Goal: Transaction & Acquisition: Purchase product/service

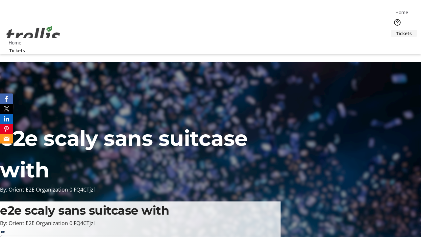
click at [396, 30] on span "Tickets" at bounding box center [404, 33] width 16 height 7
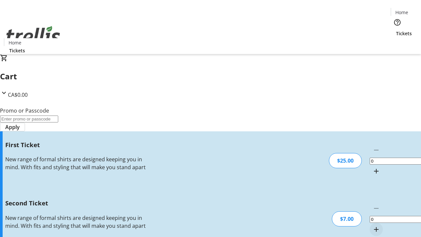
click at [373, 167] on mat-icon "Increment by one" at bounding box center [377, 171] width 8 height 8
type input "1"
click at [373, 226] on mat-icon "Increment by one" at bounding box center [377, 230] width 8 height 8
type input "2"
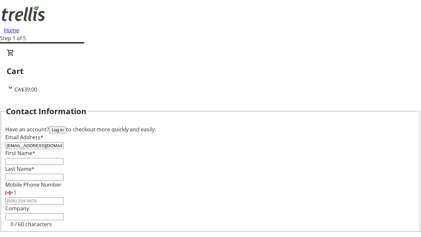
type input "[EMAIL_ADDRESS][DOMAIN_NAME]"
type input "Noemie"
type input "[PERSON_NAME]"
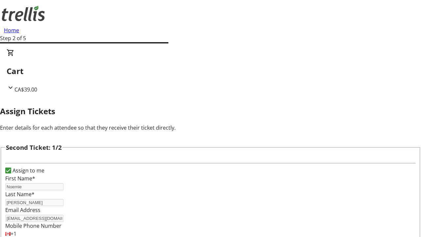
type input "[PERSON_NAME]"
type input "[PERSON_NAME][EMAIL_ADDRESS][DOMAIN_NAME]"
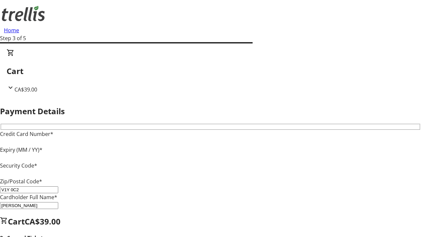
type input "V1Y 0C2"
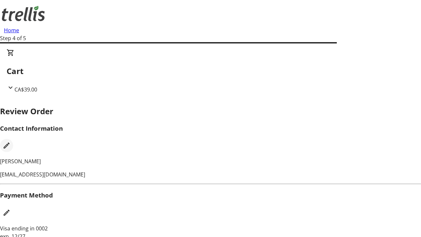
click at [11, 142] on mat-icon "Edit Contact Information" at bounding box center [7, 146] width 8 height 8
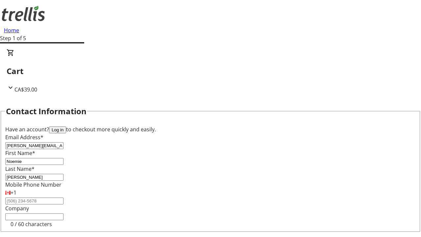
type input "[PERSON_NAME][EMAIL_ADDRESS][DOMAIN_NAME]"
type input "[PERSON_NAME]"
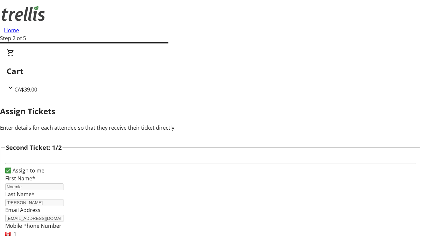
type input "New"
type input "Name"
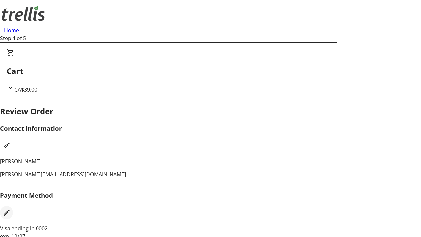
click at [11, 209] on mat-icon "Edit Payment Method" at bounding box center [7, 213] width 8 height 8
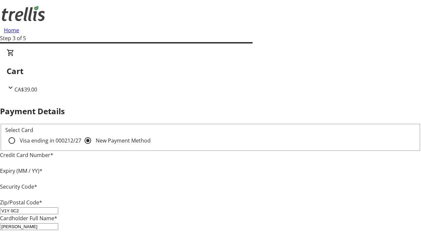
type input "V1Y 0C2"
